Goal: Task Accomplishment & Management: Manage account settings

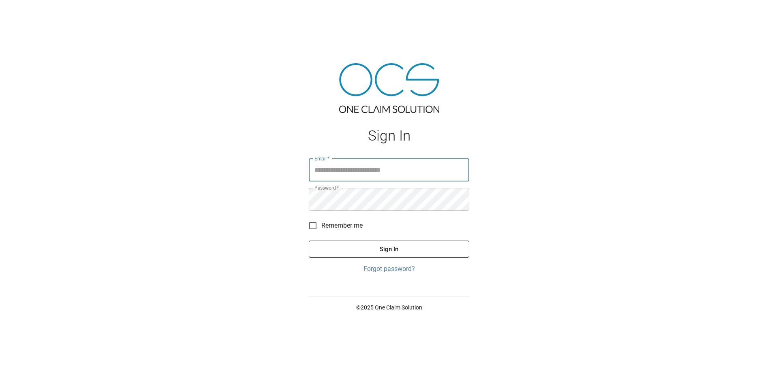
type input "**********"
click at [347, 250] on button "Sign In" at bounding box center [389, 249] width 160 height 17
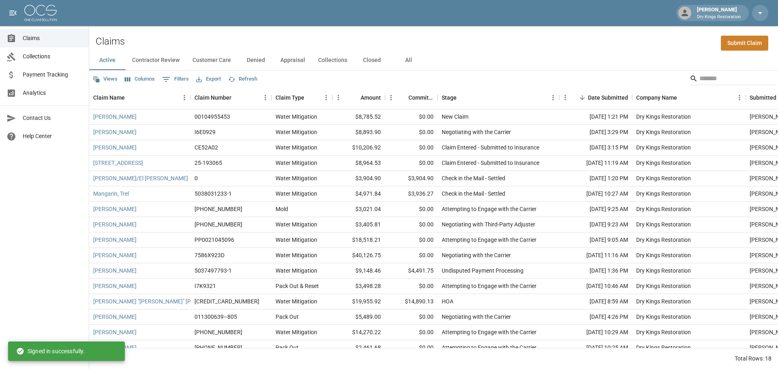
click at [411, 57] on button "All" at bounding box center [408, 60] width 36 height 19
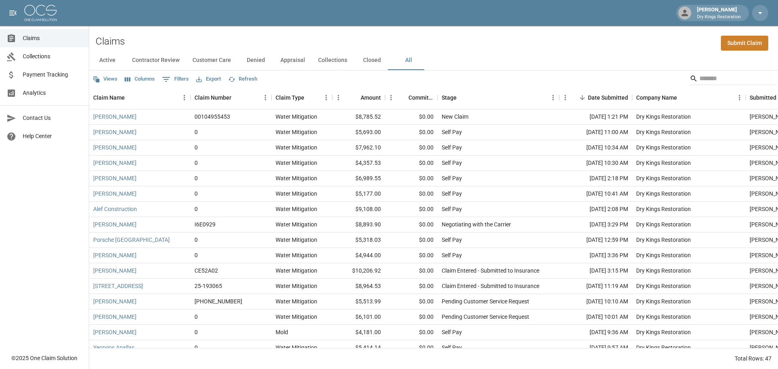
click at [169, 80] on icon "Show filters" at bounding box center [166, 80] width 10 height 10
select select "****"
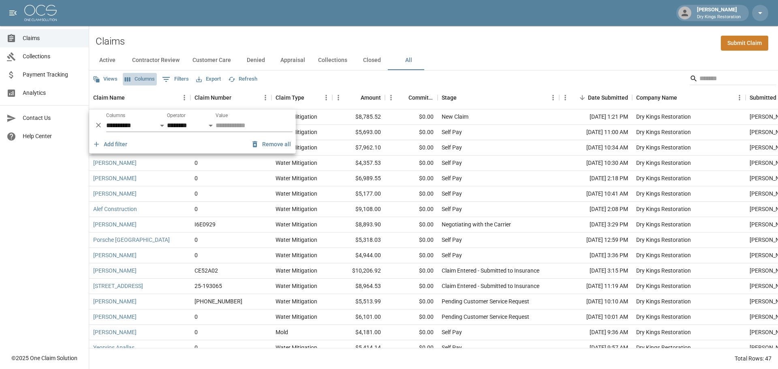
click at [130, 81] on icon "Select columns" at bounding box center [127, 79] width 7 height 7
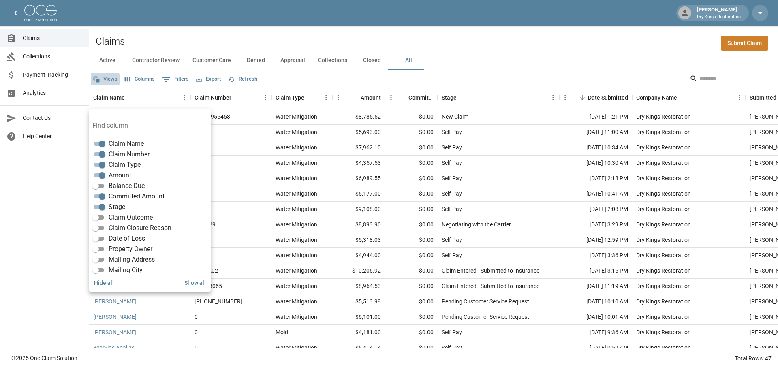
click at [98, 80] on icon "button" at bounding box center [97, 79] width 6 height 6
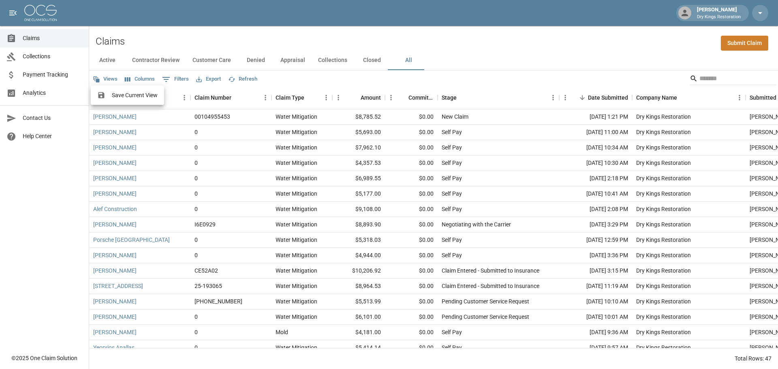
click at [300, 79] on div at bounding box center [389, 184] width 778 height 369
click at [128, 97] on icon "Sort" at bounding box center [130, 97] width 7 height 7
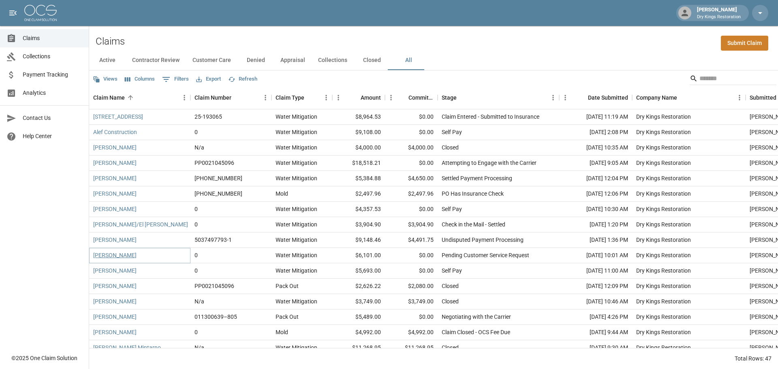
click at [105, 255] on link "[PERSON_NAME]" at bounding box center [114, 255] width 43 height 8
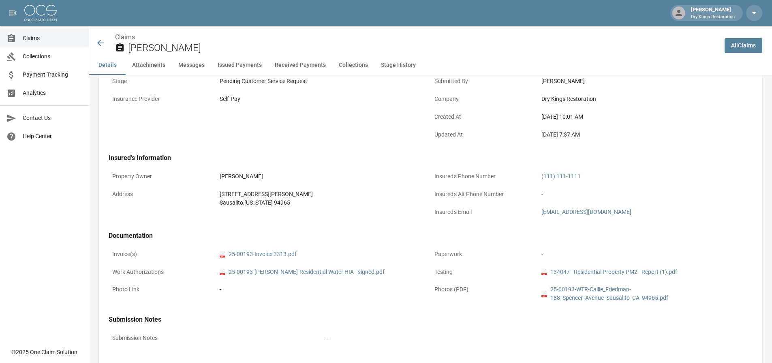
scroll to position [162, 0]
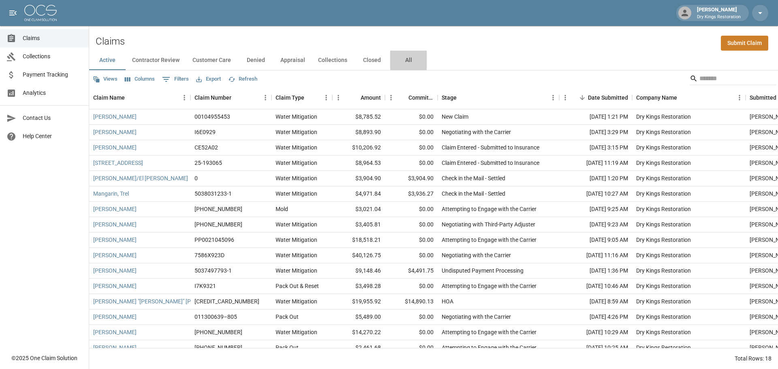
click at [401, 63] on button "All" at bounding box center [408, 60] width 36 height 19
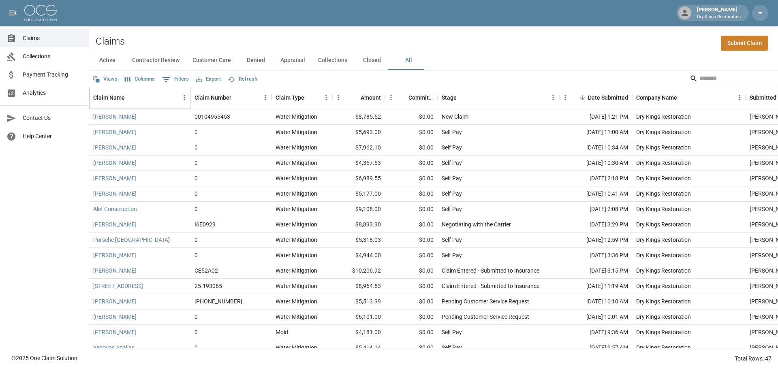
click at [134, 97] on button "Sort" at bounding box center [130, 97] width 11 height 11
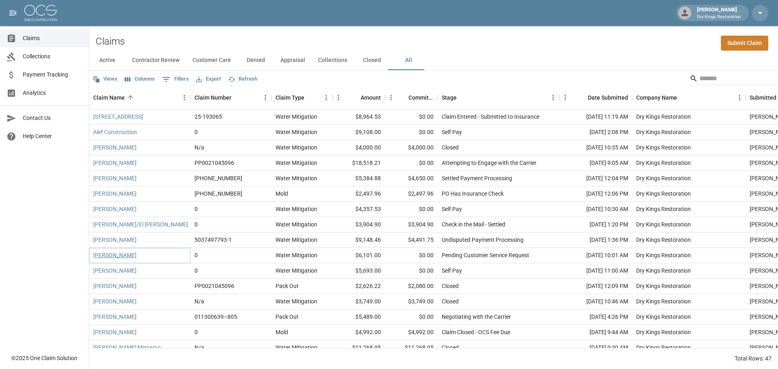
click at [116, 256] on link "[PERSON_NAME]" at bounding box center [114, 255] width 43 height 8
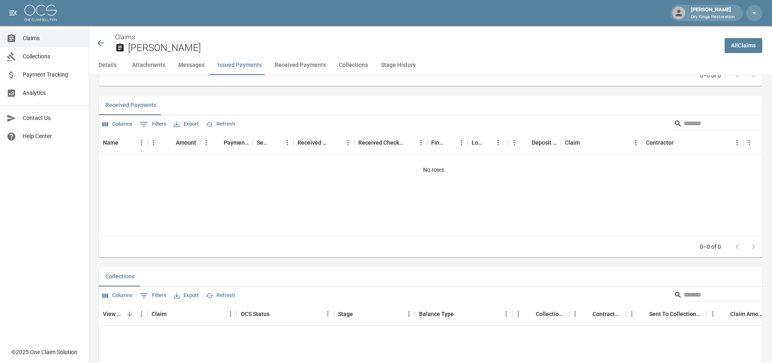
scroll to position [1239, 0]
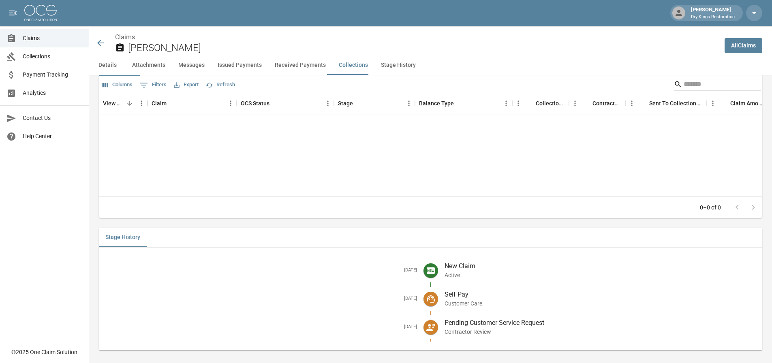
click at [21, 35] on div "Claims" at bounding box center [14, 39] width 16 height 10
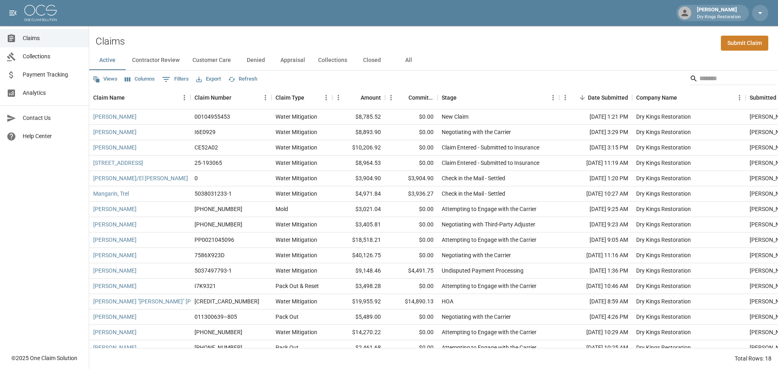
click at [413, 58] on button "All" at bounding box center [408, 60] width 36 height 19
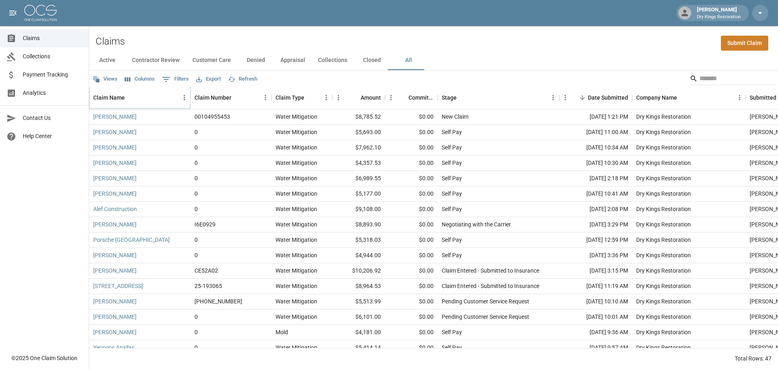
click at [132, 94] on icon "Sort" at bounding box center [130, 97] width 7 height 7
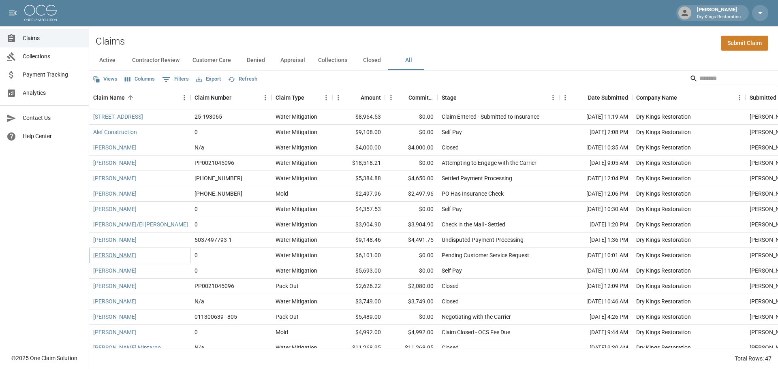
click at [122, 255] on link "[PERSON_NAME]" at bounding box center [114, 255] width 43 height 8
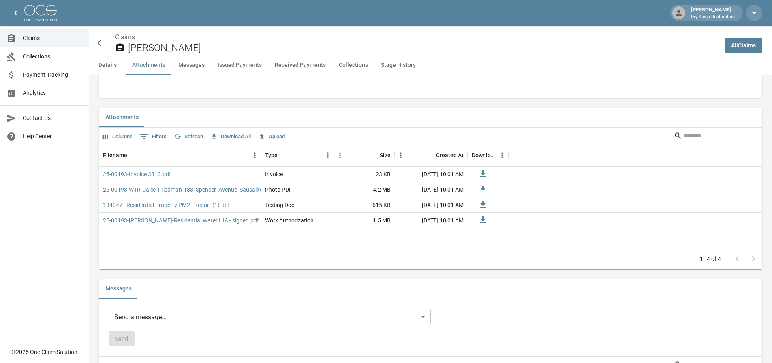
scroll to position [446, 0]
click at [173, 200] on link "134047 - Residential Property PM2 - Report (1).pdf" at bounding box center [166, 204] width 127 height 8
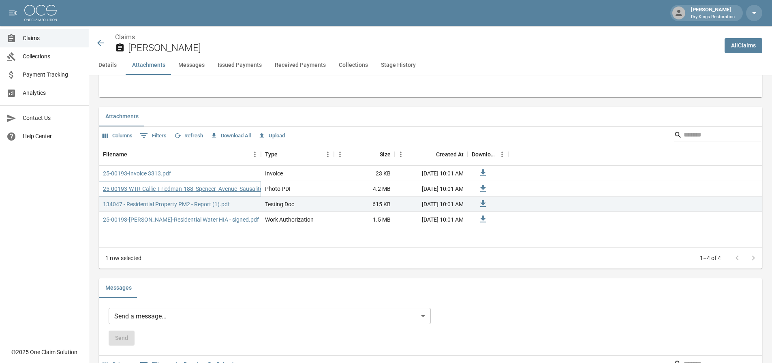
click at [201, 185] on link "25-00193-WTR-Callie_Friedman-188_Spencer_Avenue_Sausalito_CA_94965.pdf" at bounding box center [202, 189] width 199 height 8
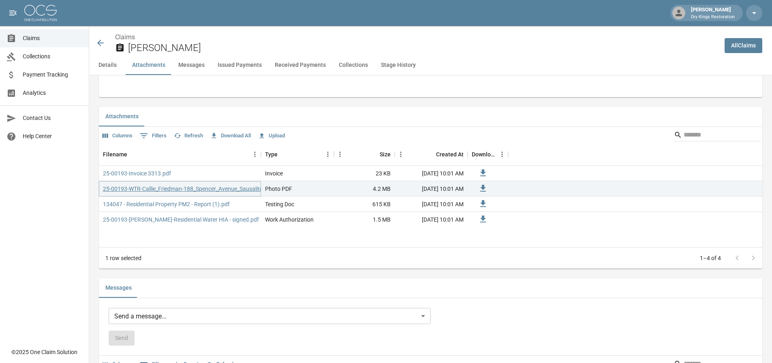
click at [178, 185] on link "25-00193-WTR-Callie_Friedman-188_Spencer_Avenue_Sausalito_CA_94965.pdf" at bounding box center [202, 189] width 199 height 8
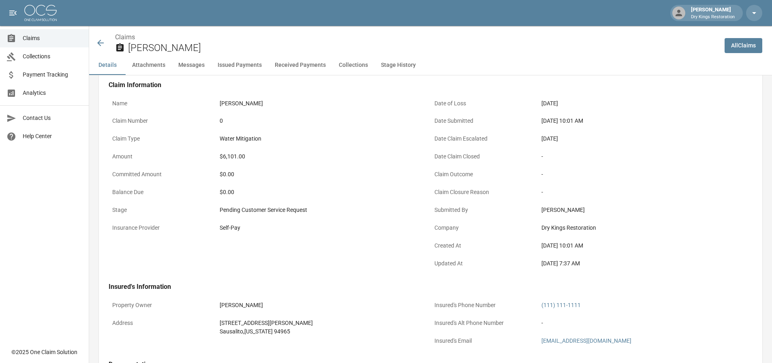
scroll to position [0, 0]
